Goal: Task Accomplishment & Management: Manage account settings

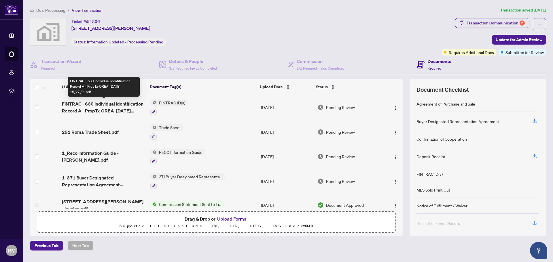
click at [113, 108] on span "FINTRAC - 630 Individual Identification Record A - PropTx-OREA_[DATE] 15_27_11.…" at bounding box center [104, 107] width 84 height 14
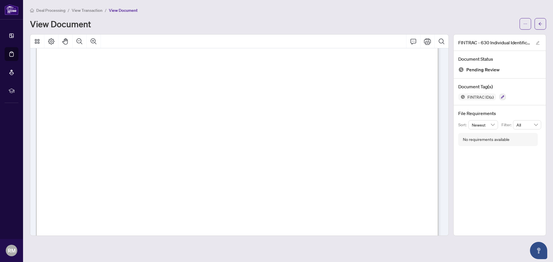
scroll to position [29, 0]
click at [78, 9] on span "View Transaction" at bounding box center [87, 10] width 31 height 5
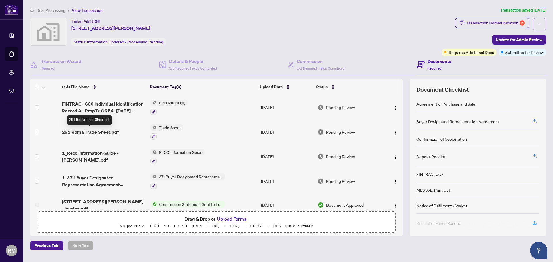
click at [76, 131] on span "291 Roma Trade Sheet.pdf" at bounding box center [90, 132] width 57 height 7
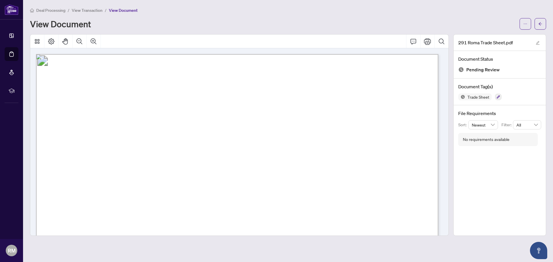
click at [78, 11] on span "View Transaction" at bounding box center [87, 10] width 31 height 5
